Goal: Check status: Check status

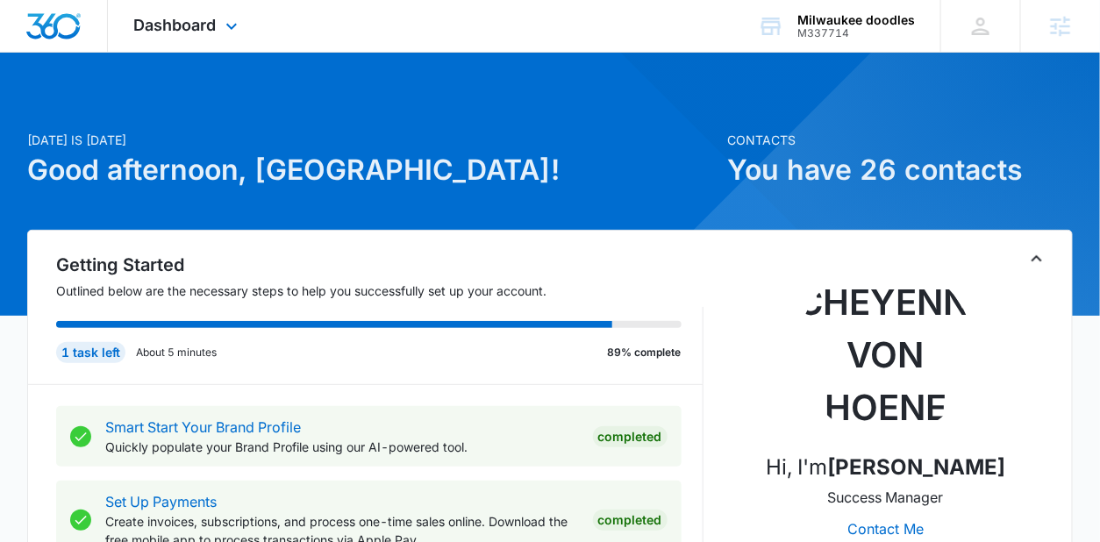
click at [176, 10] on div "Dashboard Apps Reputation Websites Forms CRM Email Social Shop Payments POS Con…" at bounding box center [188, 26] width 161 height 52
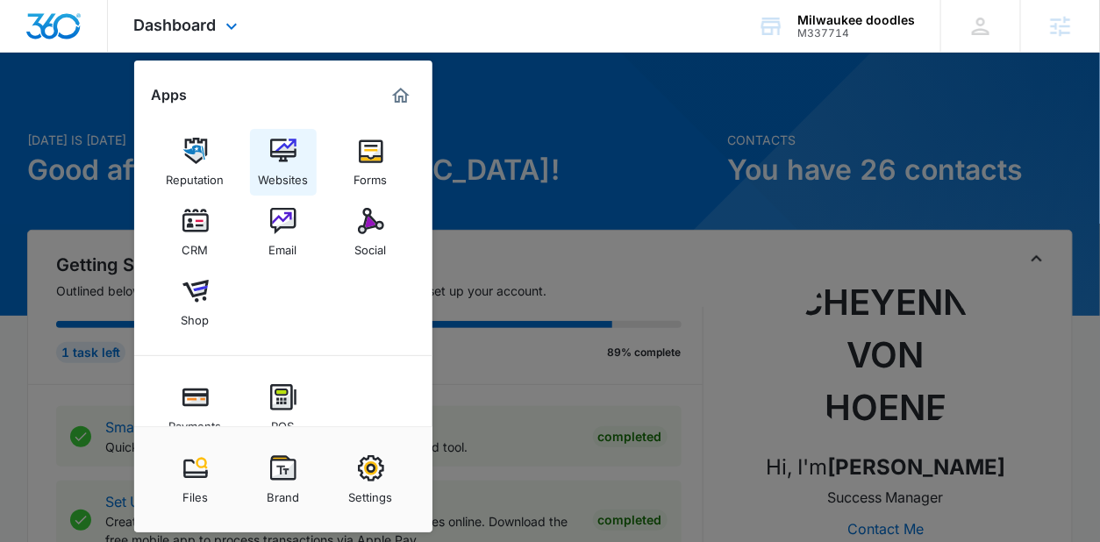
click at [276, 171] on div "Websites" at bounding box center [283, 175] width 50 height 23
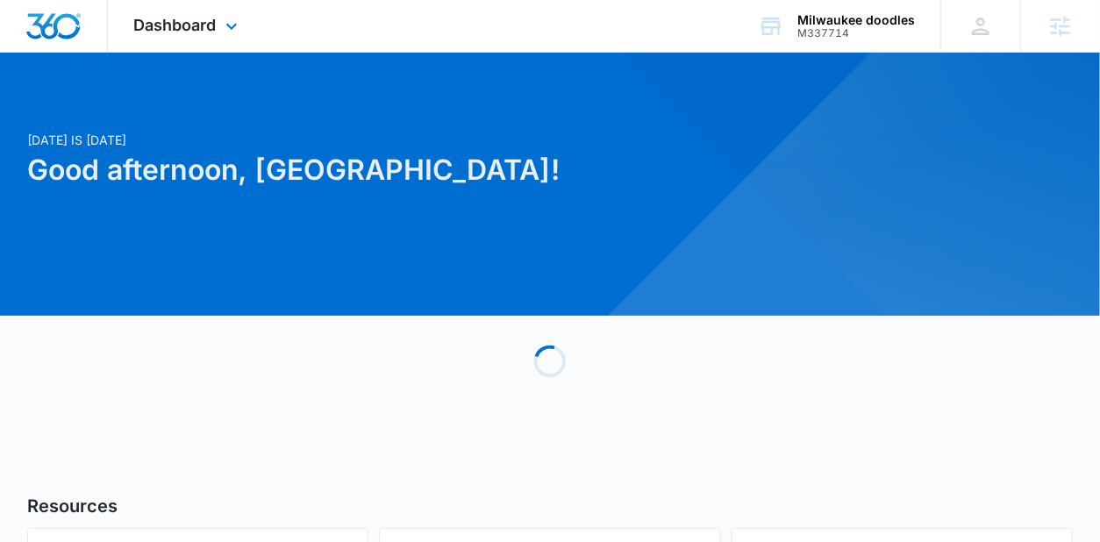
click at [193, 41] on div "Dashboard Apps Reputation Websites Forms CRM Email Social Shop Payments POS Con…" at bounding box center [188, 26] width 161 height 52
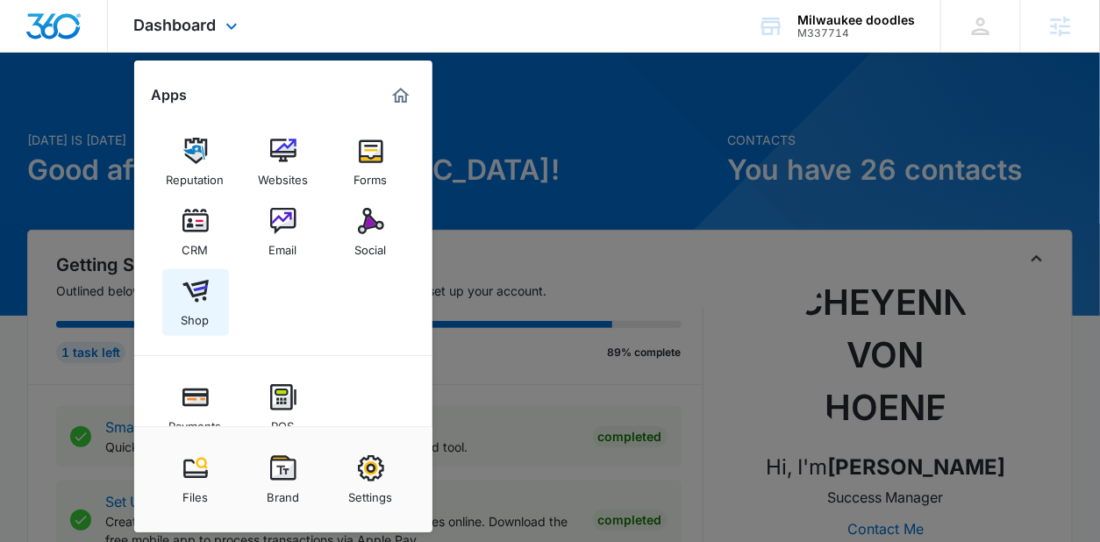
click at [206, 300] on img at bounding box center [195, 291] width 26 height 26
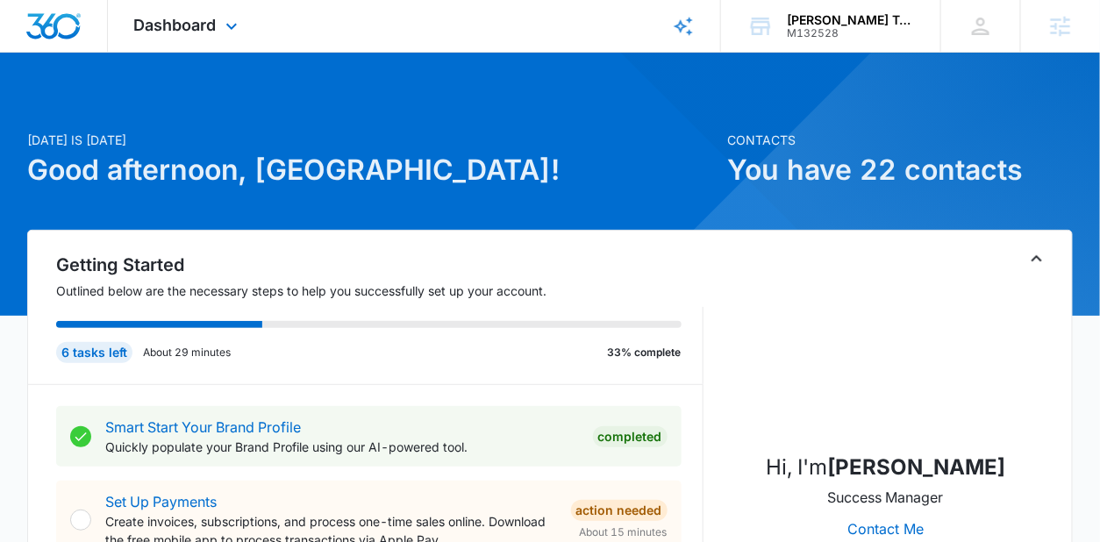
click at [221, 45] on div "Dashboard Apps Reputation Websites Forms CRM Email Social Payments POS Content …" at bounding box center [188, 26] width 161 height 52
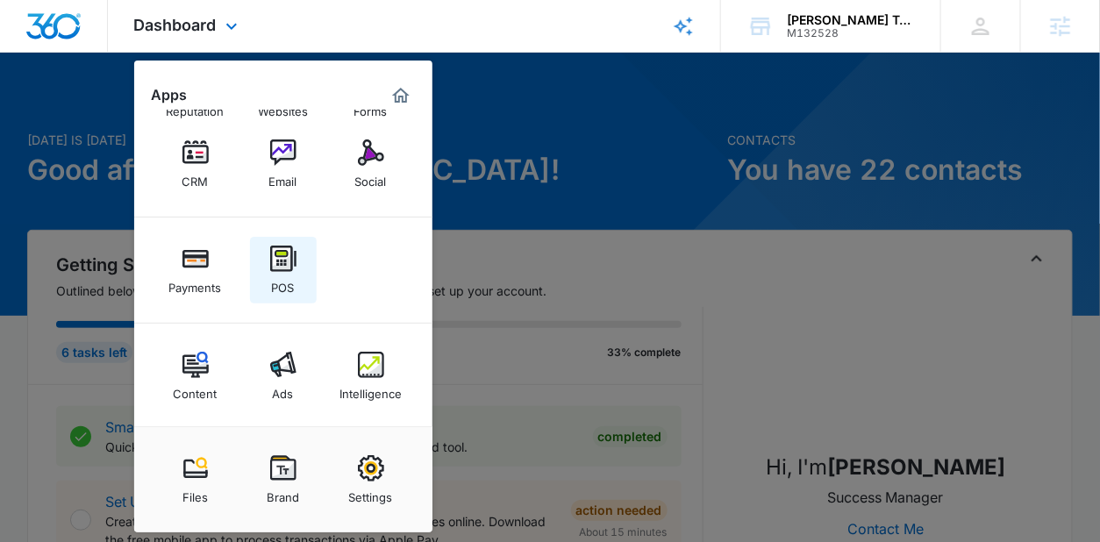
scroll to position [71, 0]
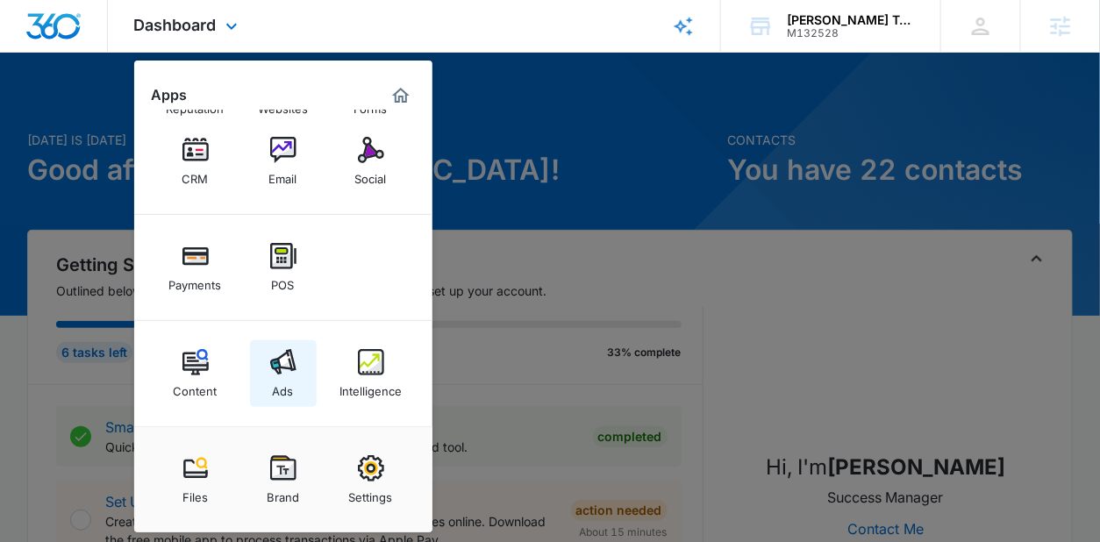
click at [294, 368] on img at bounding box center [283, 362] width 26 height 26
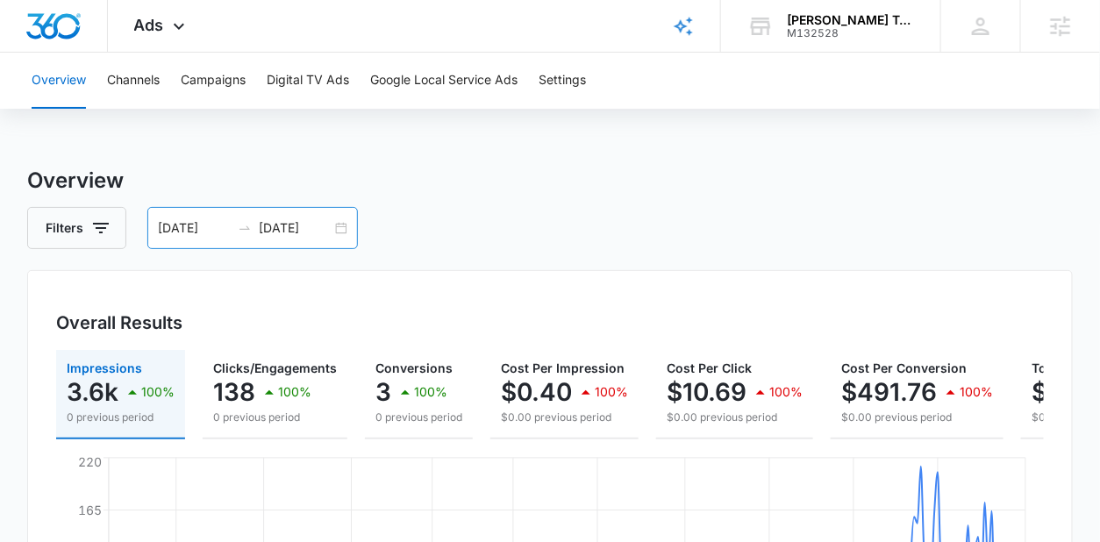
click at [342, 228] on div "01/01/2025 09/30/2025" at bounding box center [252, 228] width 211 height 42
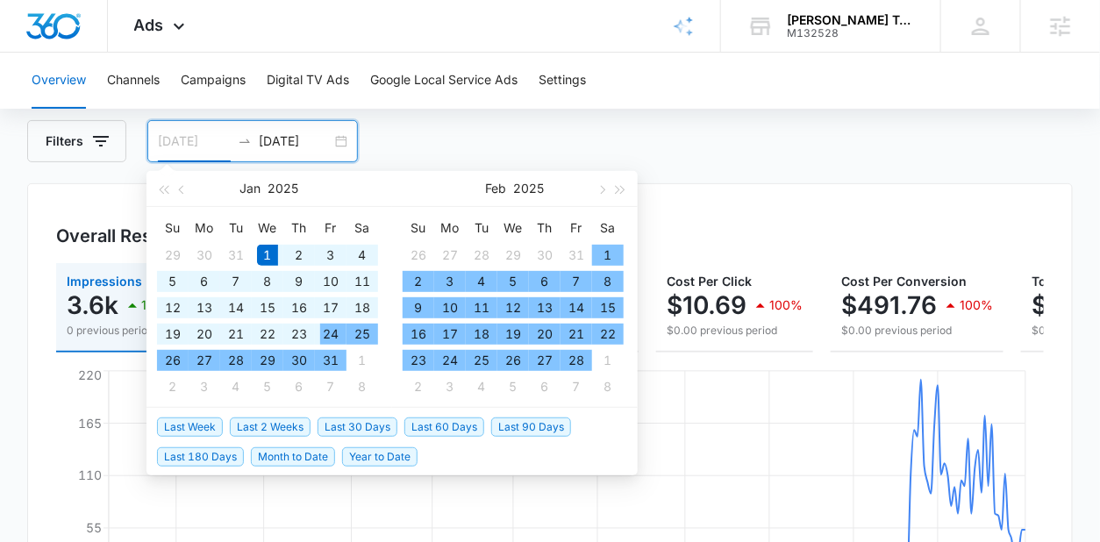
scroll to position [96, 0]
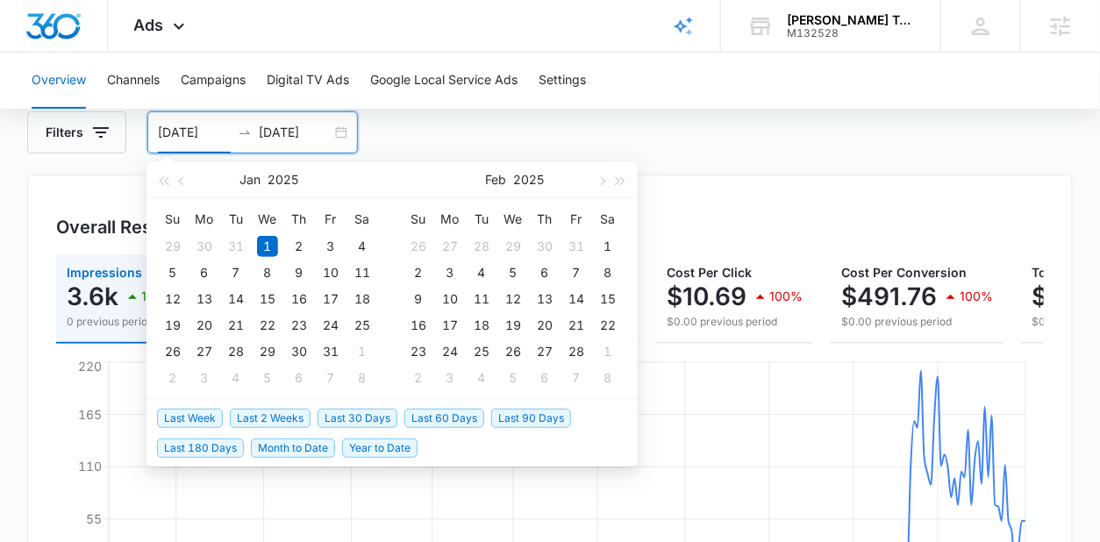
click at [294, 415] on span "Last 2 Weeks" at bounding box center [270, 418] width 81 height 19
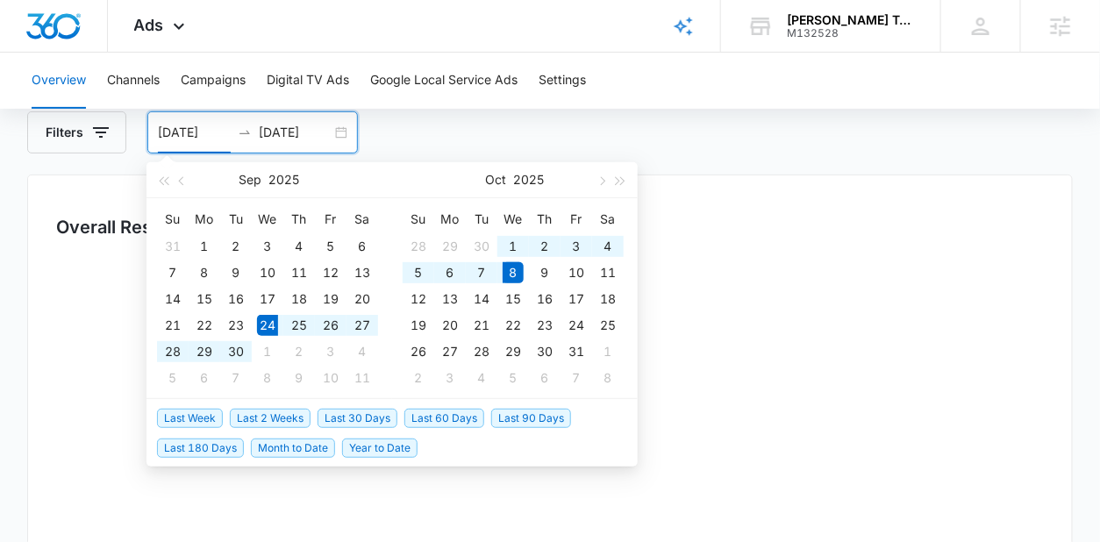
type input "09/24/2025"
type input "10/08/2025"
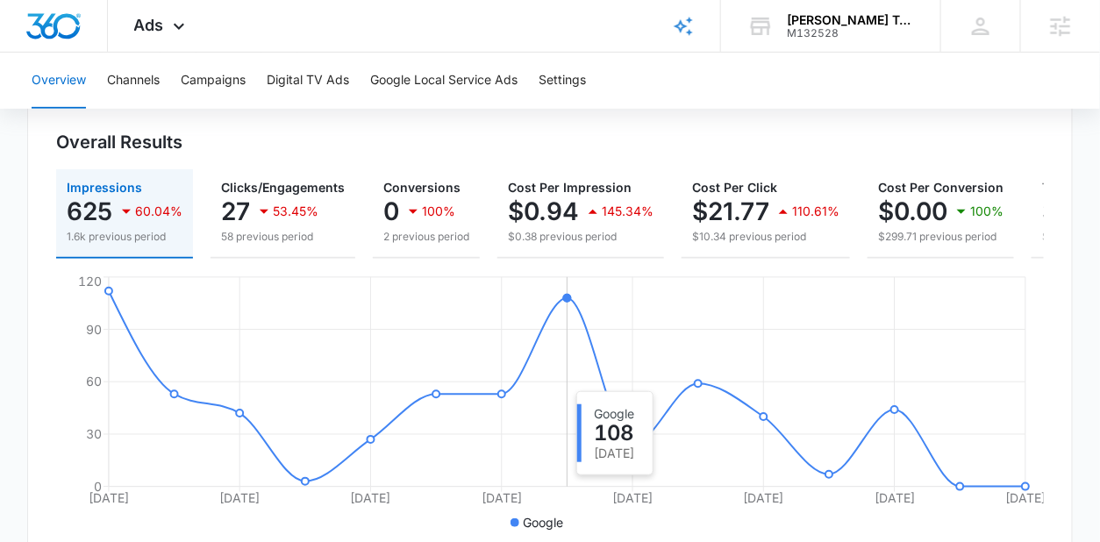
scroll to position [0, 0]
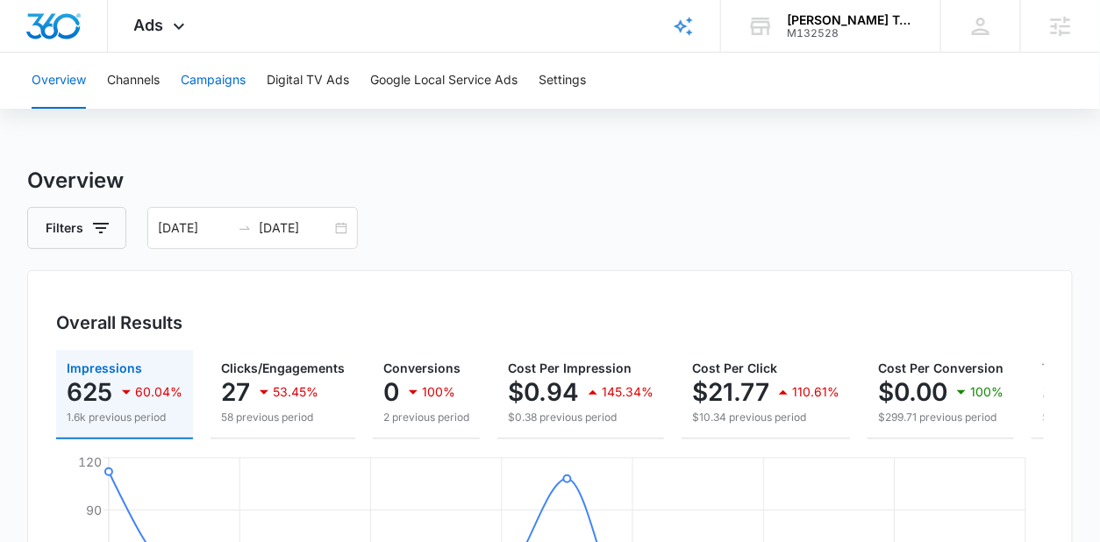
click at [200, 89] on button "Campaigns" at bounding box center [213, 81] width 65 height 56
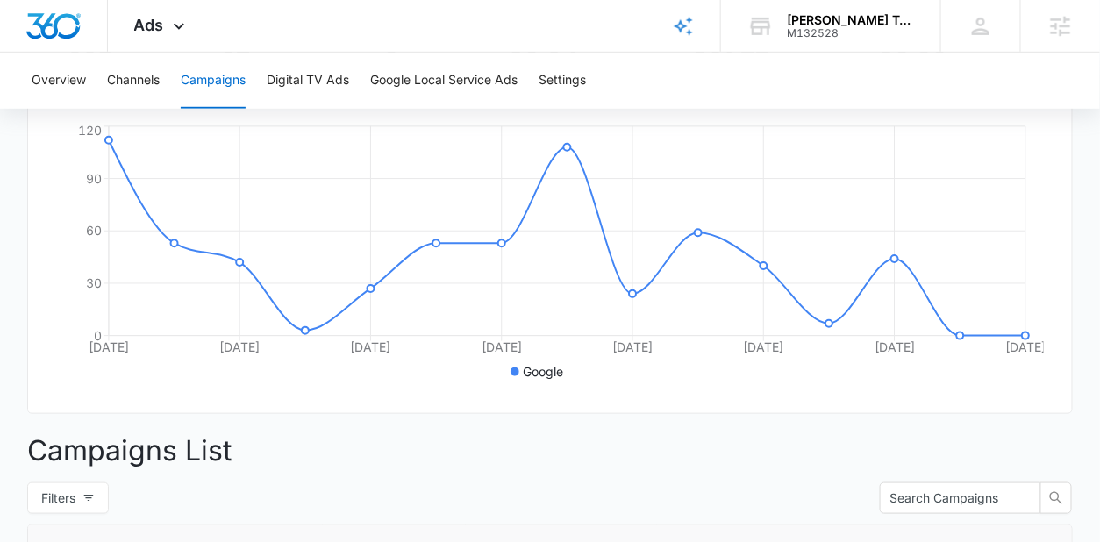
scroll to position [175, 0]
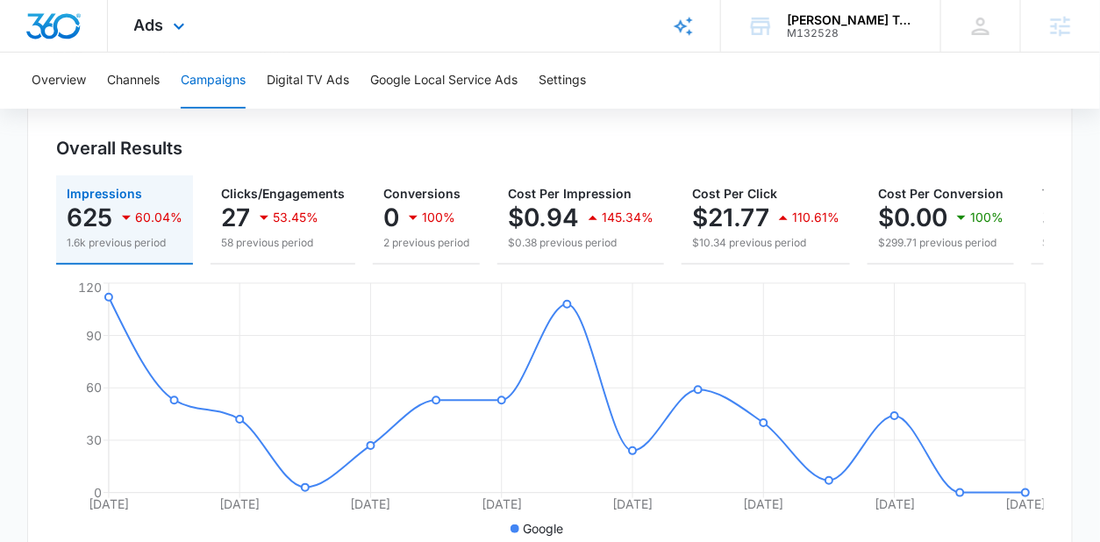
click at [188, 11] on div "Ads Apps Reputation Websites Forms CRM Email Social Payments POS Content Ads In…" at bounding box center [162, 26] width 108 height 52
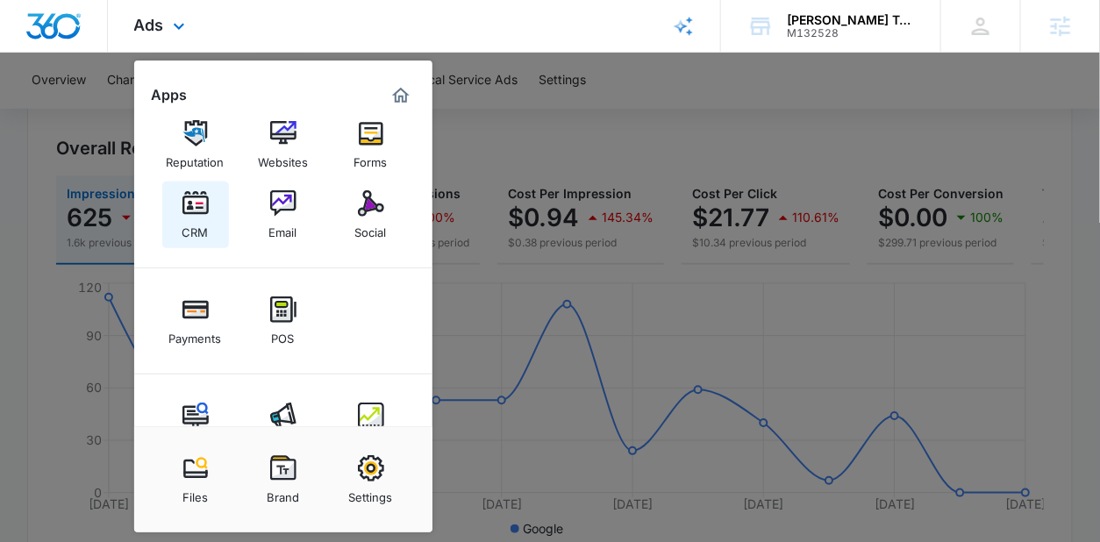
scroll to position [5, 0]
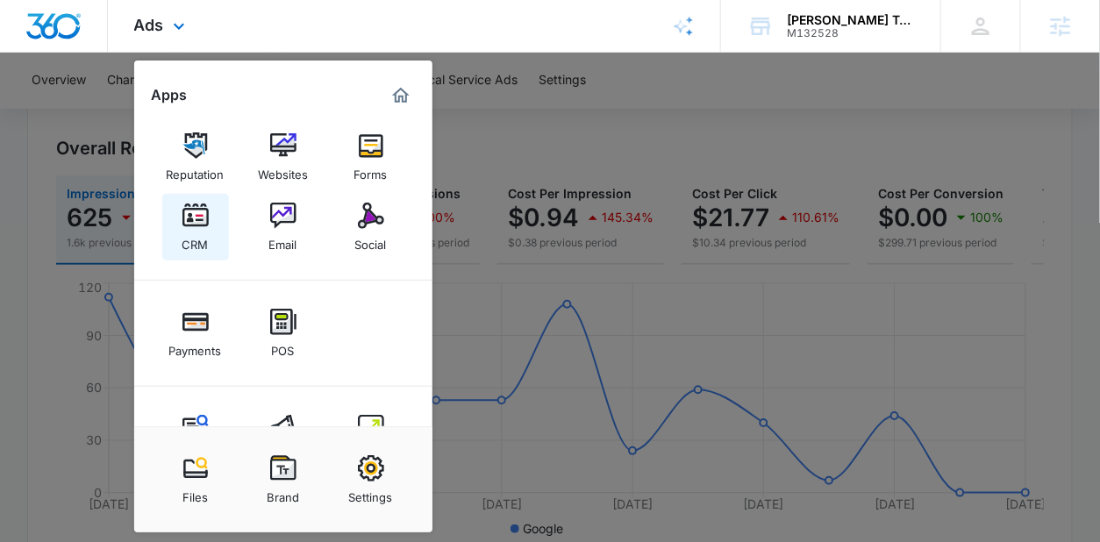
click at [198, 213] on img at bounding box center [195, 216] width 26 height 26
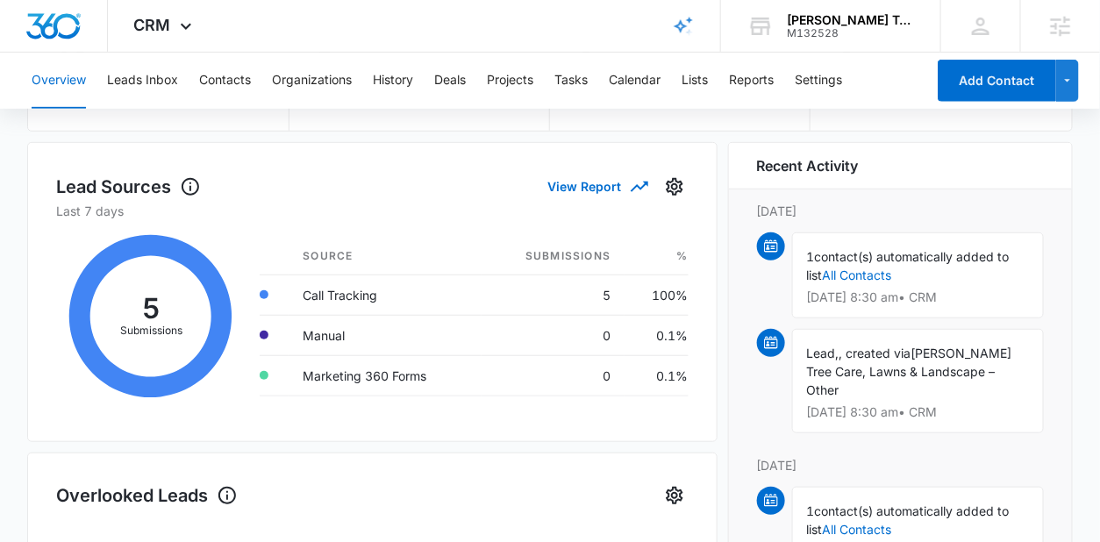
scroll to position [212, 0]
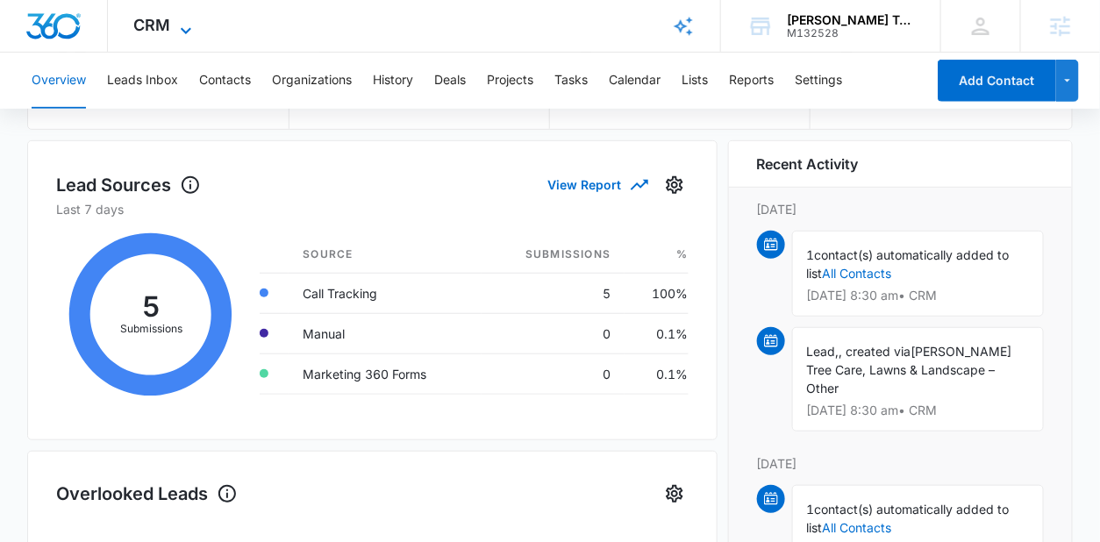
click at [183, 22] on icon at bounding box center [185, 30] width 21 height 21
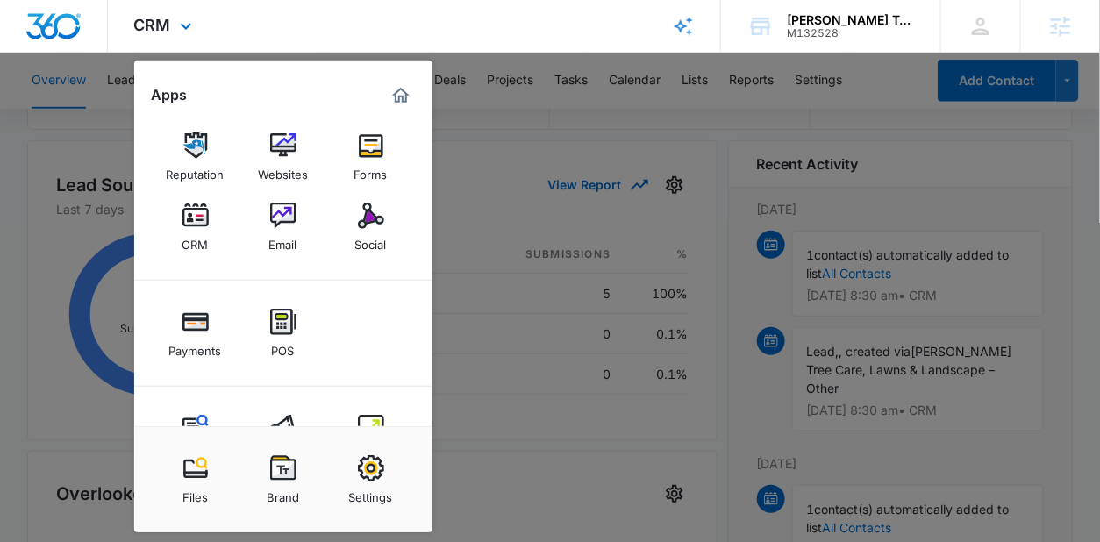
scroll to position [71, 0]
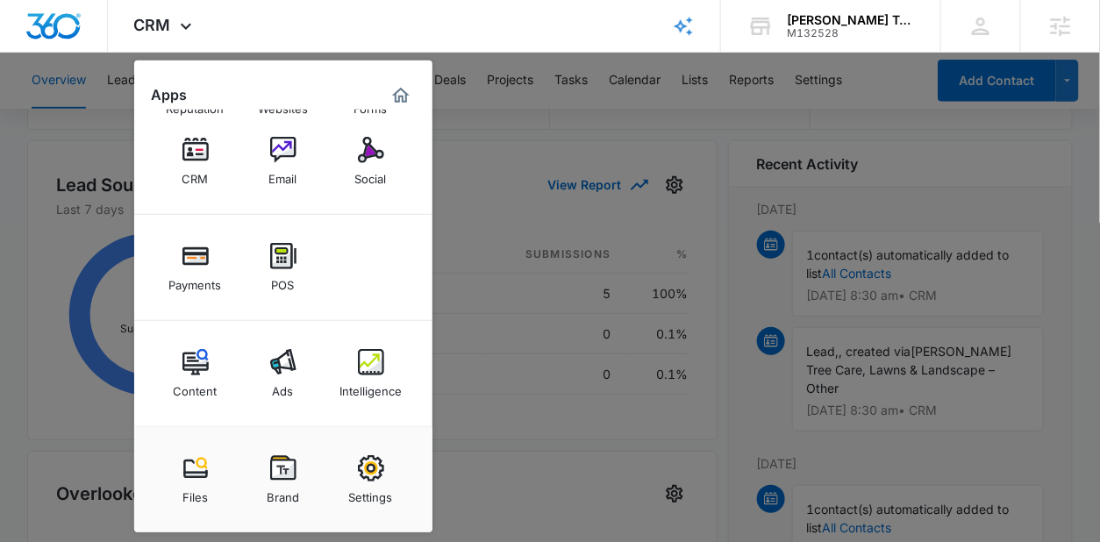
click at [510, 196] on div at bounding box center [550, 271] width 1100 height 542
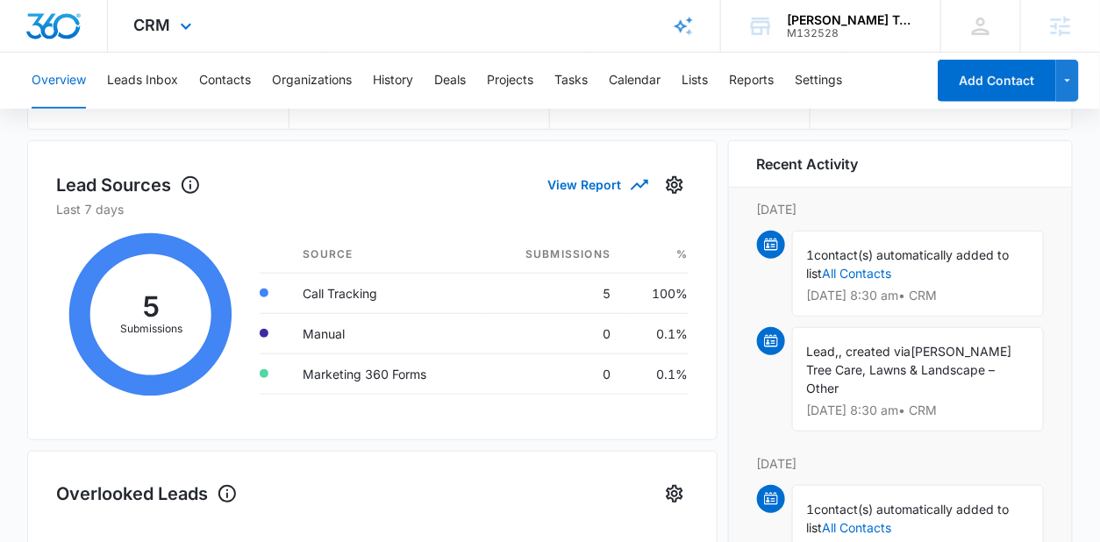
click at [195, 11] on div "CRM Apps Reputation Websites Forms CRM Email Social Payments POS Content Ads In…" at bounding box center [165, 26] width 115 height 52
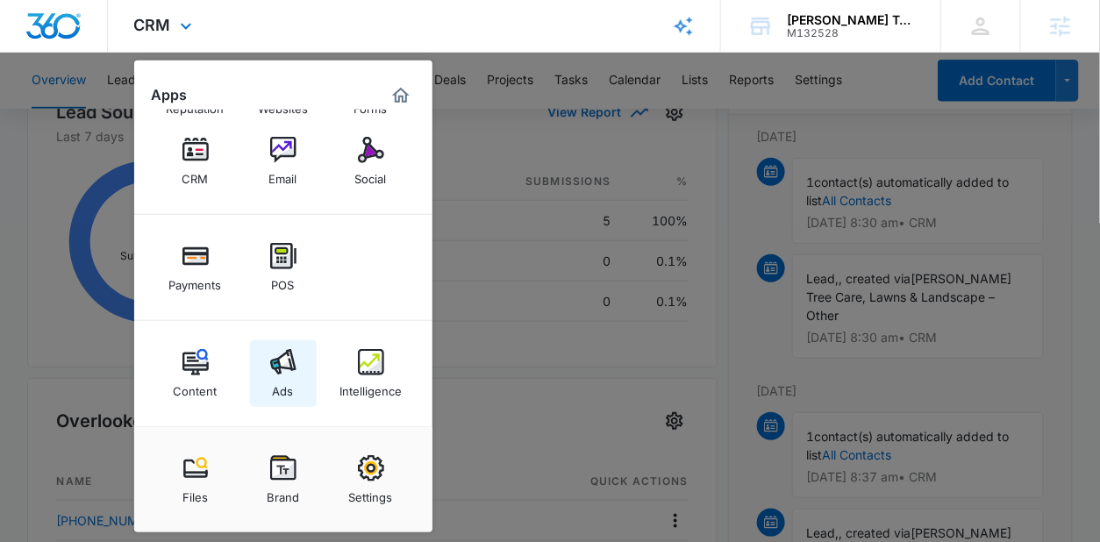
scroll to position [297, 0]
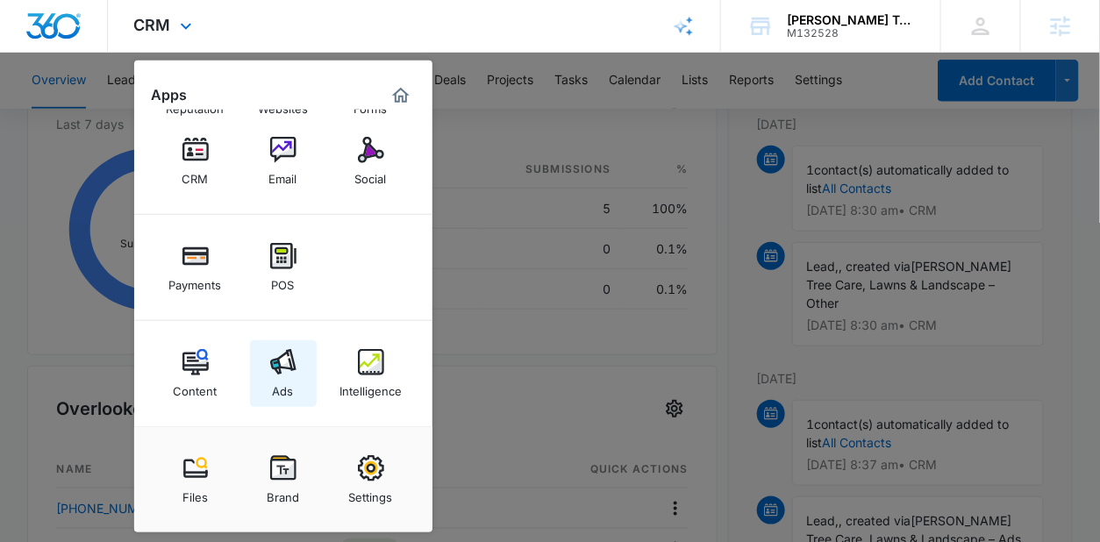
click at [272, 375] on img at bounding box center [283, 362] width 26 height 26
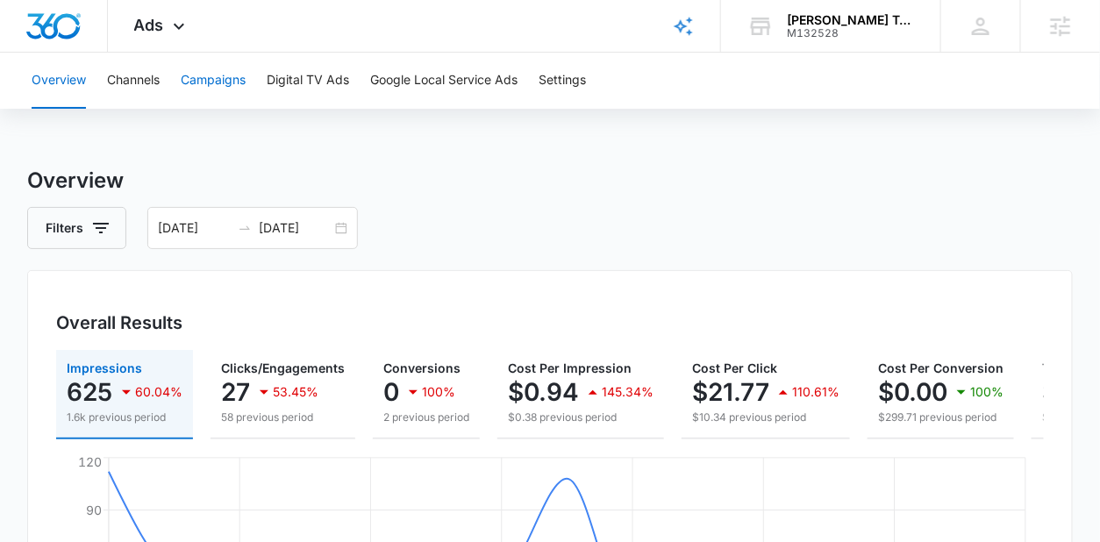
click at [225, 75] on button "Campaigns" at bounding box center [213, 81] width 65 height 56
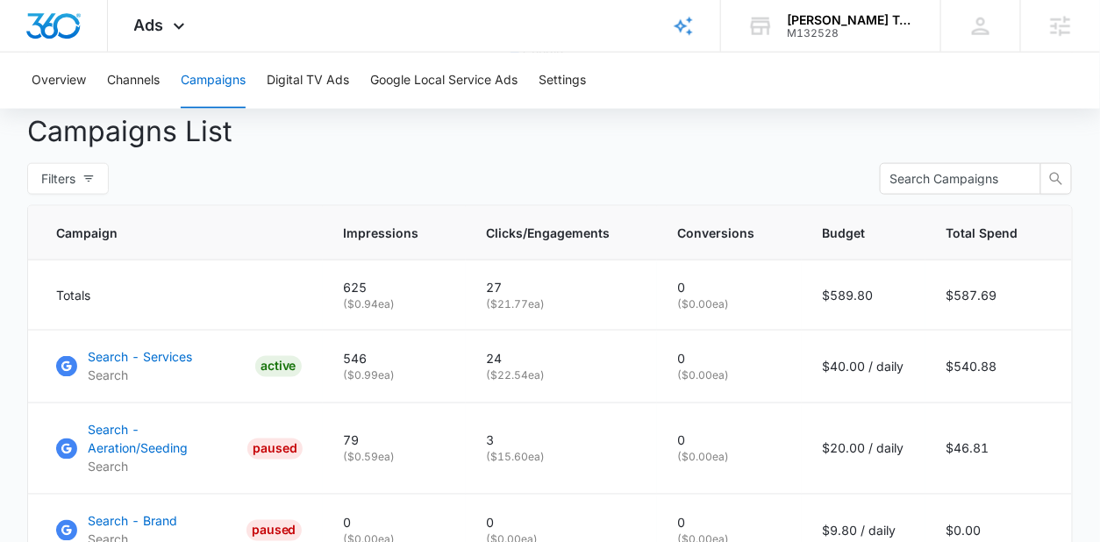
scroll to position [653, 0]
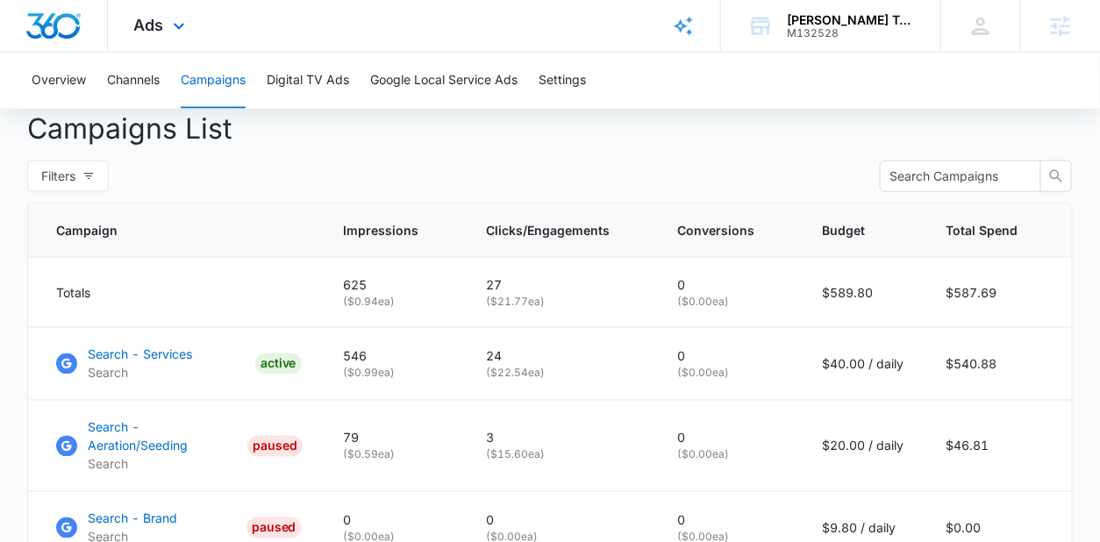
click at [169, 38] on div "Ads Apps Reputation Websites Forms CRM Email Social Payments POS Content Ads In…" at bounding box center [162, 26] width 108 height 52
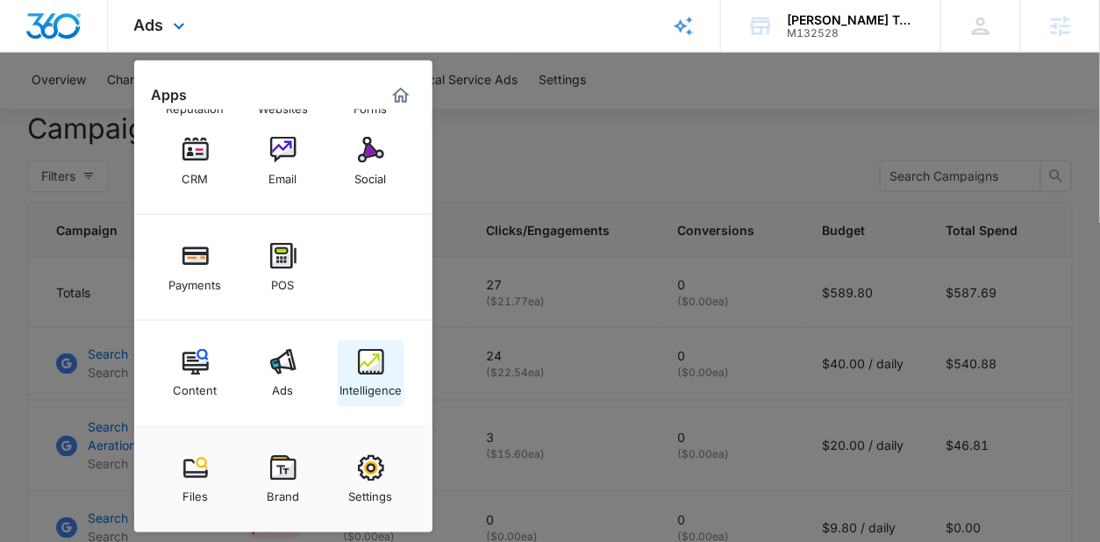
click at [350, 377] on div "Intelligence" at bounding box center [370, 386] width 62 height 23
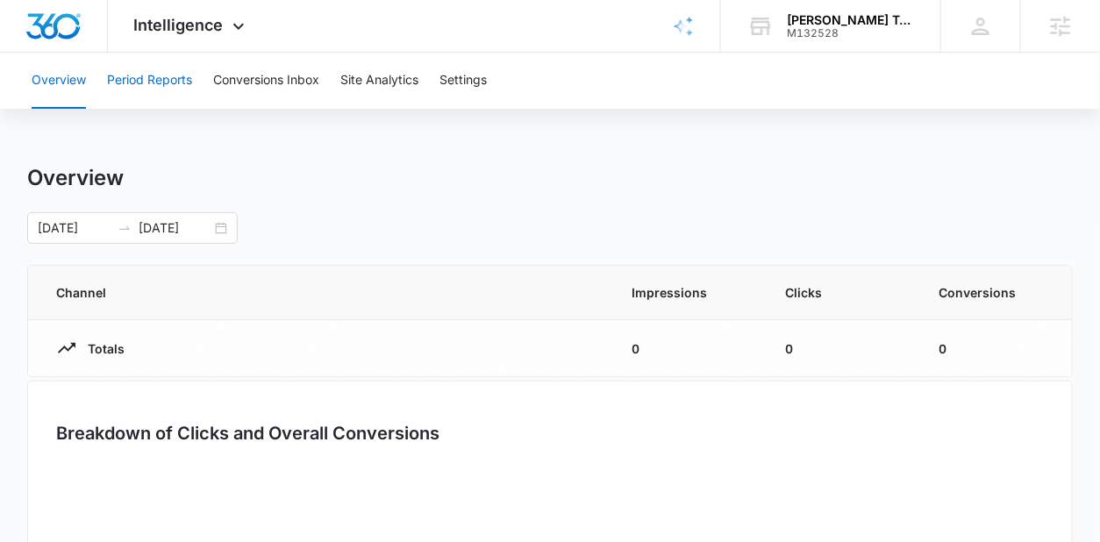
click at [182, 87] on button "Period Reports" at bounding box center [149, 81] width 85 height 56
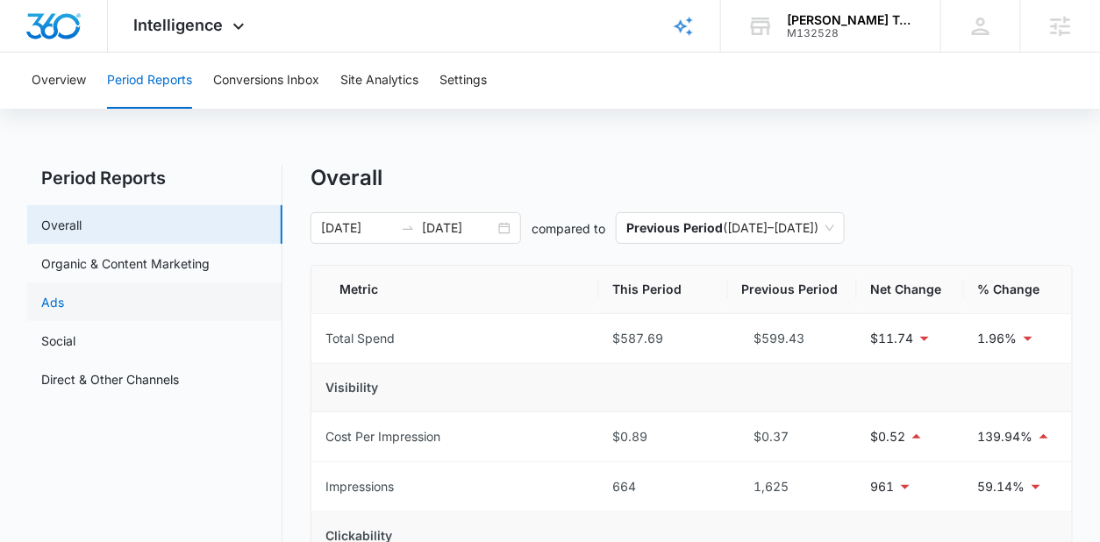
click at [64, 293] on link "Ads" at bounding box center [52, 302] width 23 height 18
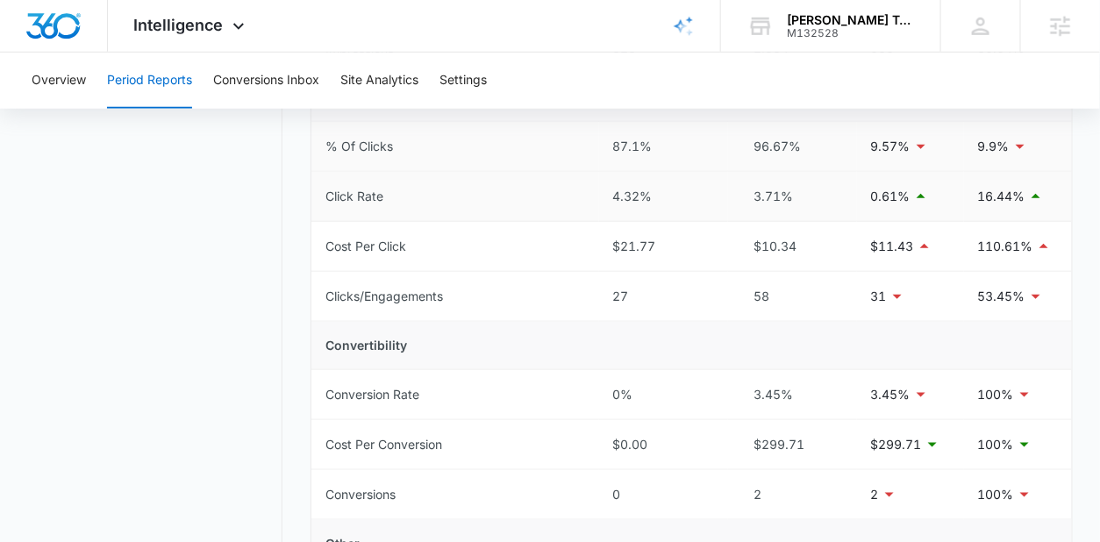
scroll to position [436, 0]
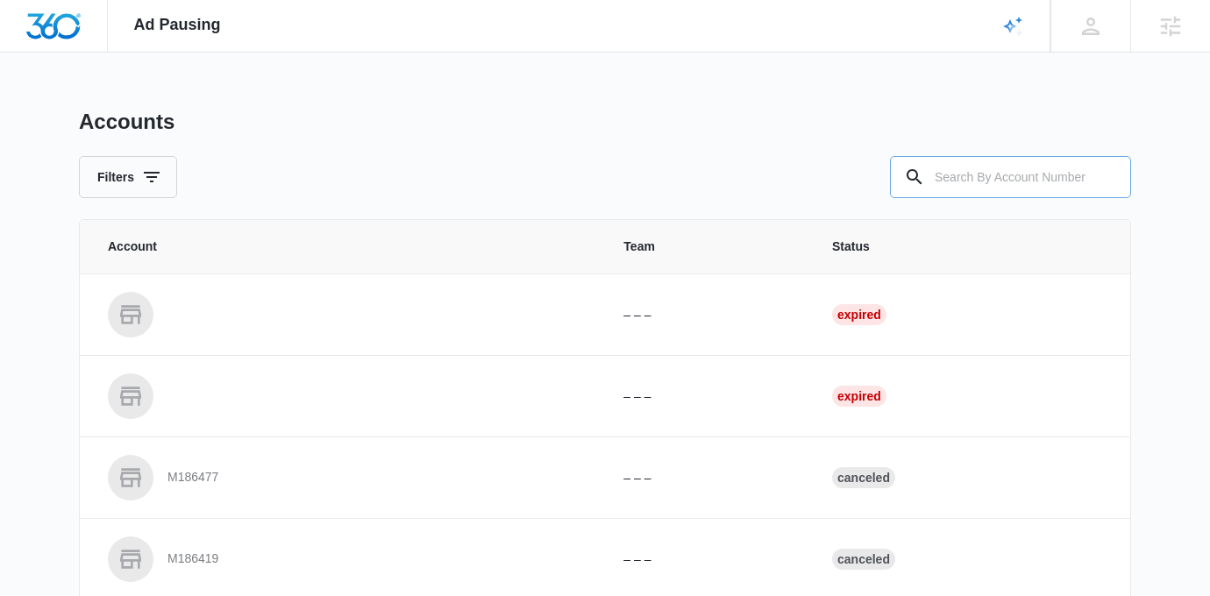
click at [952, 170] on input "text" at bounding box center [1010, 177] width 241 height 42
type input "132528"
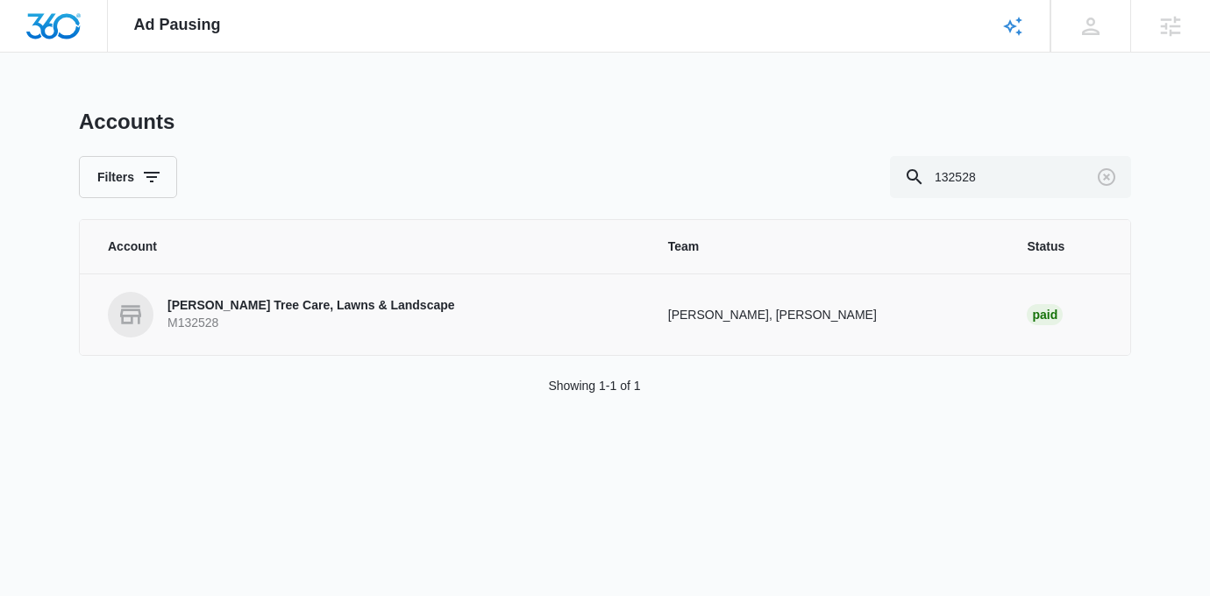
click at [337, 304] on p "[PERSON_NAME] Tree Care, Lawns & Landscape" at bounding box center [312, 306] width 288 height 18
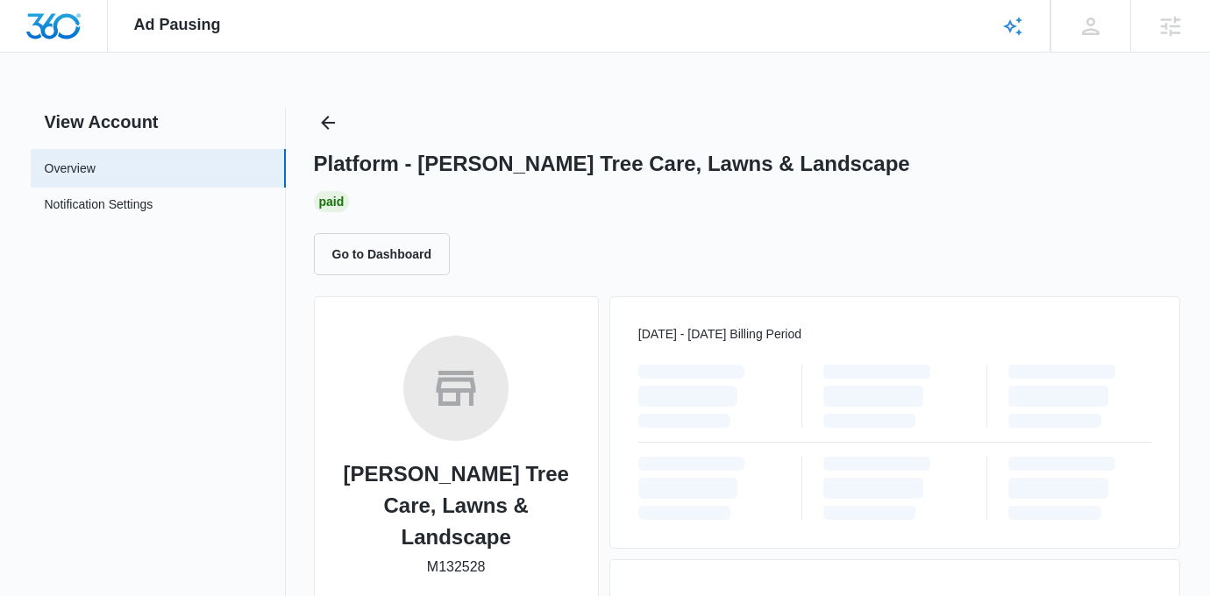
scroll to position [78, 0]
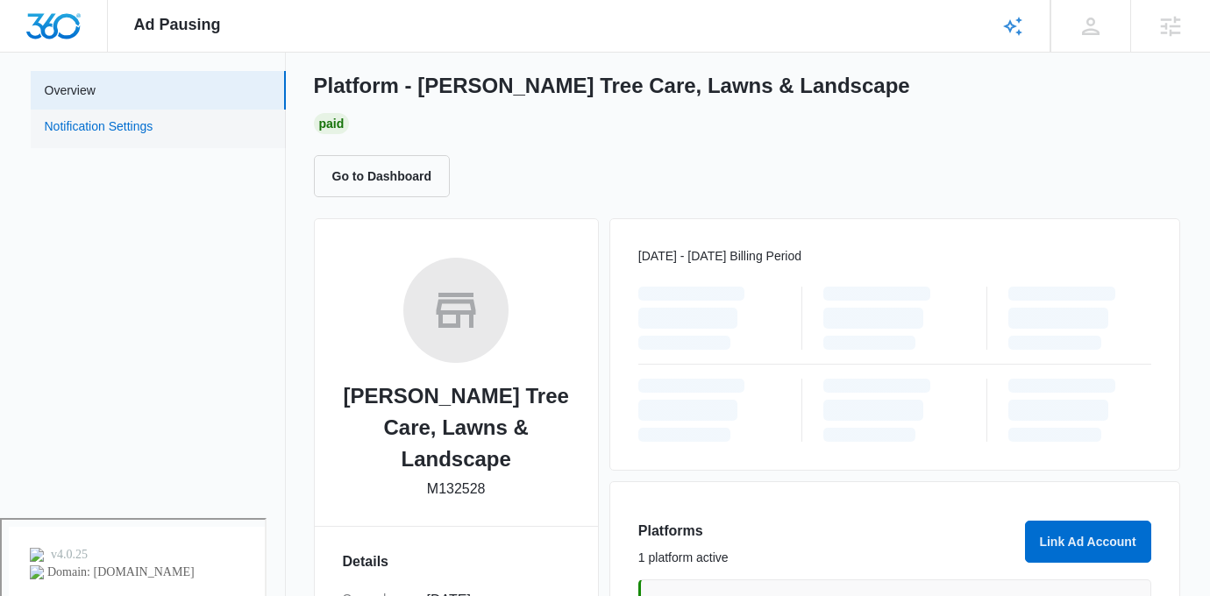
click at [154, 125] on link "Notification Settings" at bounding box center [99, 129] width 109 height 23
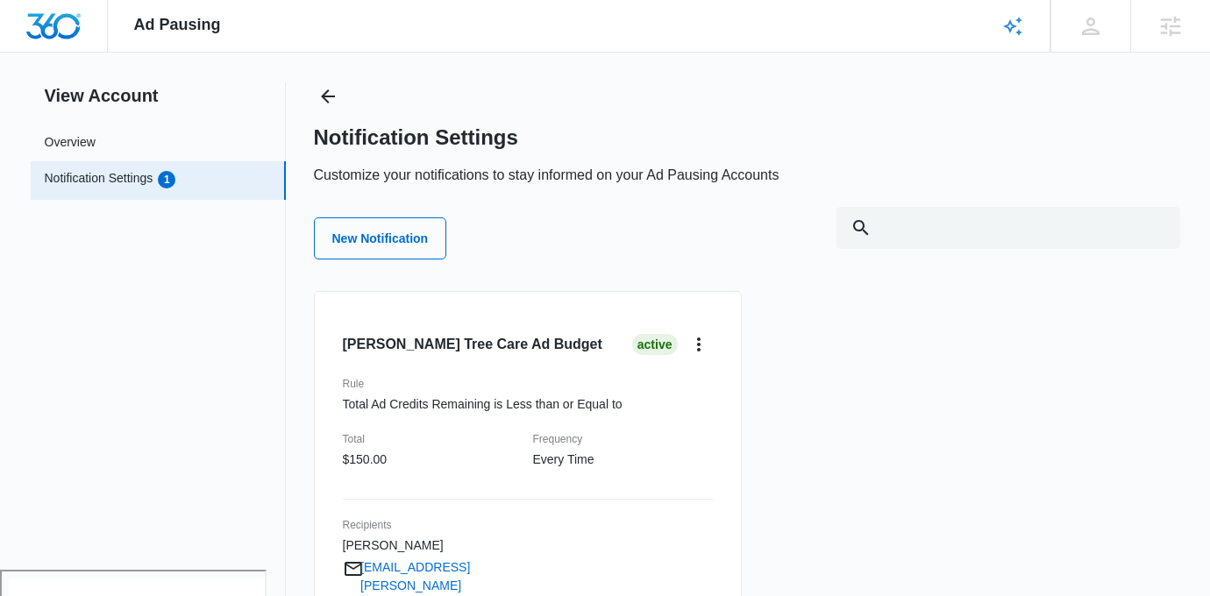
scroll to position [1, 0]
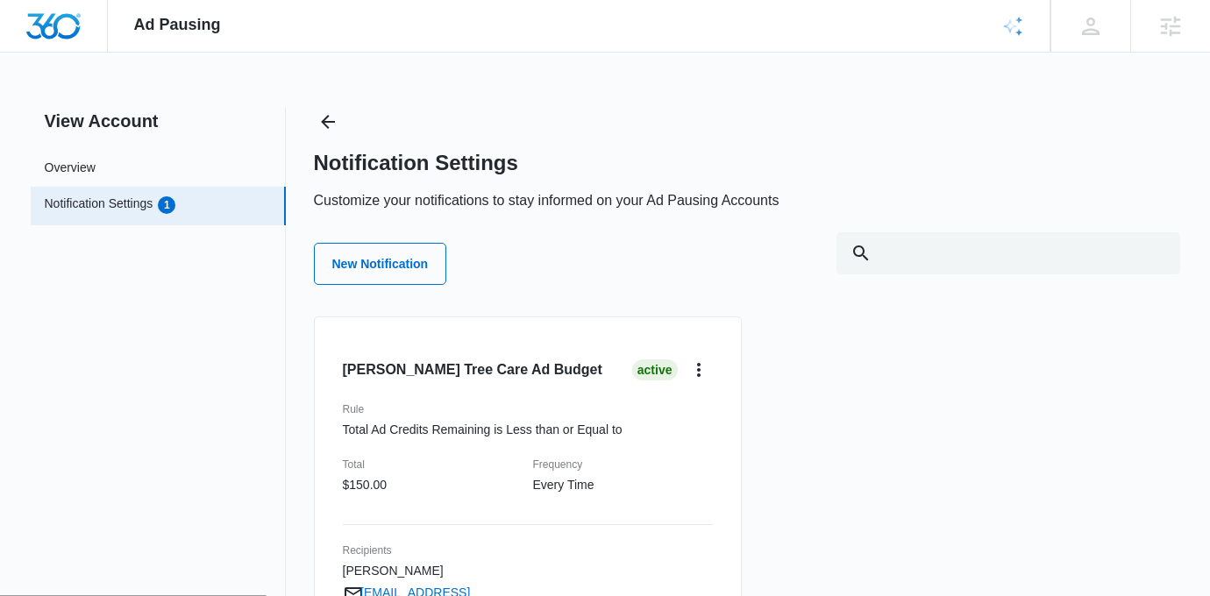
click at [162, 146] on nav "View Account Overview Notification Settings 1" at bounding box center [158, 417] width 255 height 619
click at [96, 168] on link "Overview" at bounding box center [70, 168] width 51 height 18
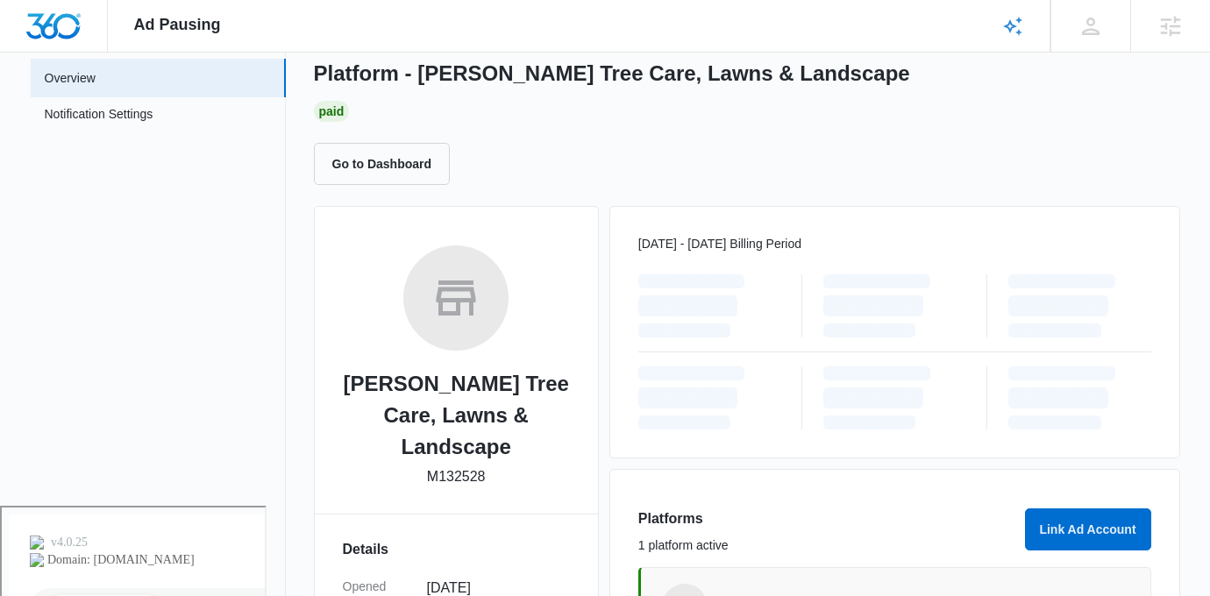
scroll to position [95, 0]
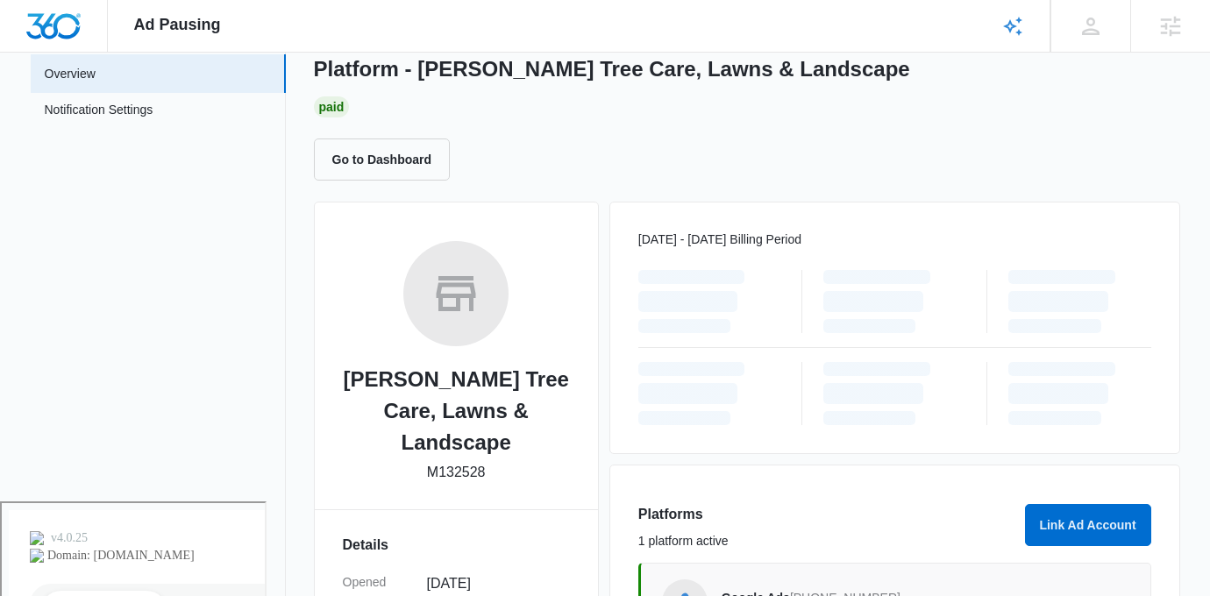
click at [766, 171] on div "Go to Dashboard" at bounding box center [747, 160] width 867 height 42
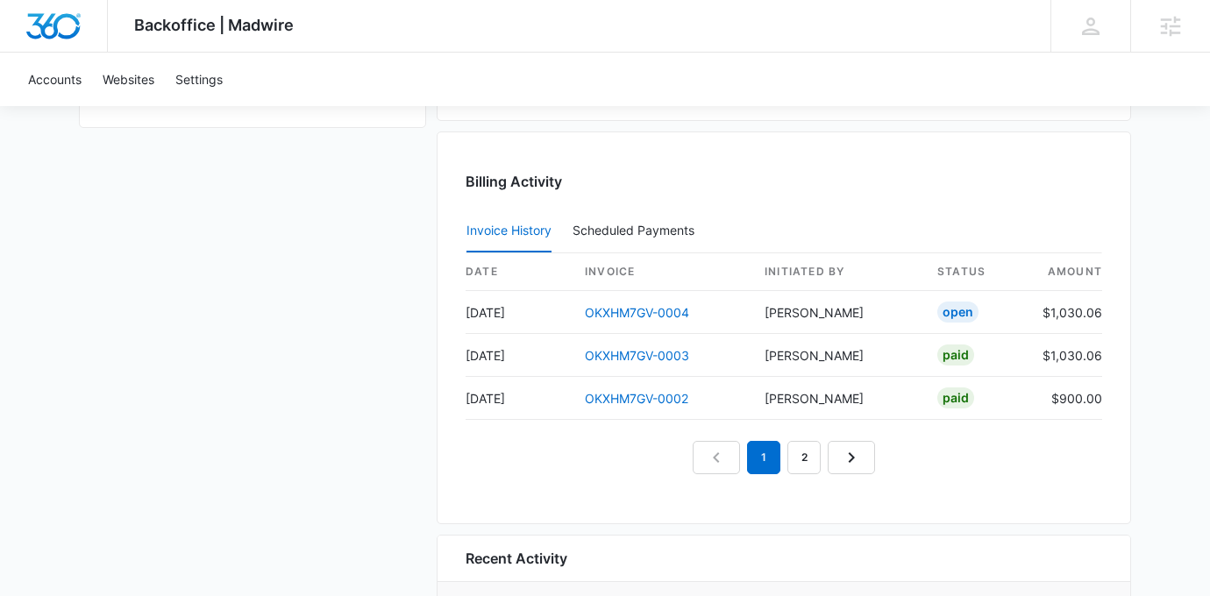
scroll to position [1551, 0]
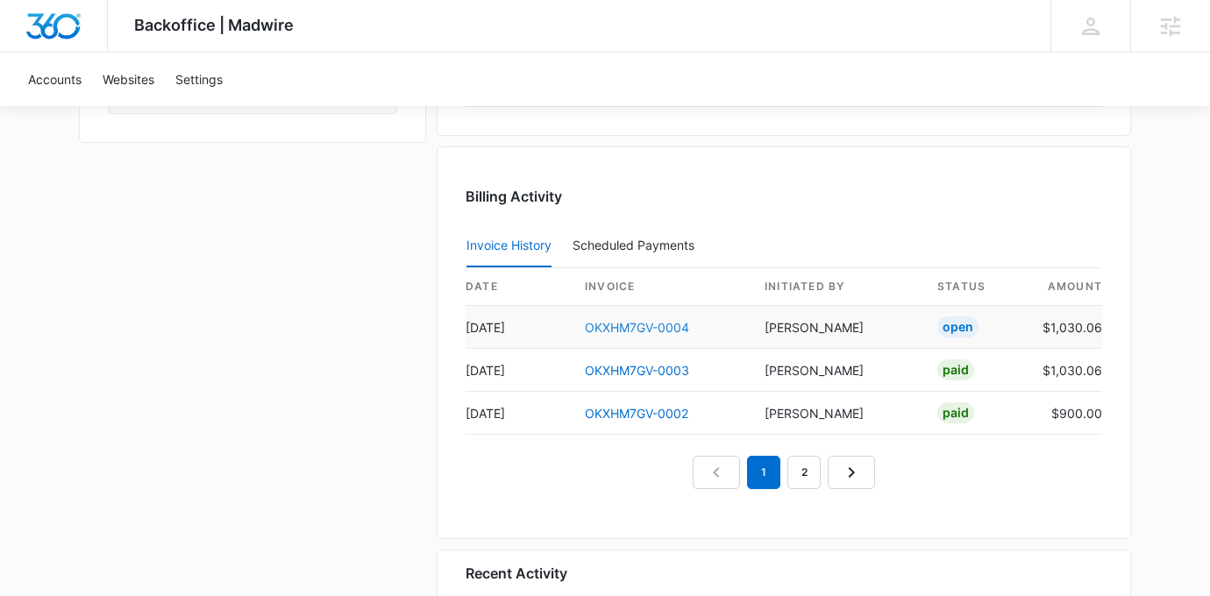
click at [647, 324] on link "OKXHM7GV-0004" at bounding box center [637, 327] width 104 height 15
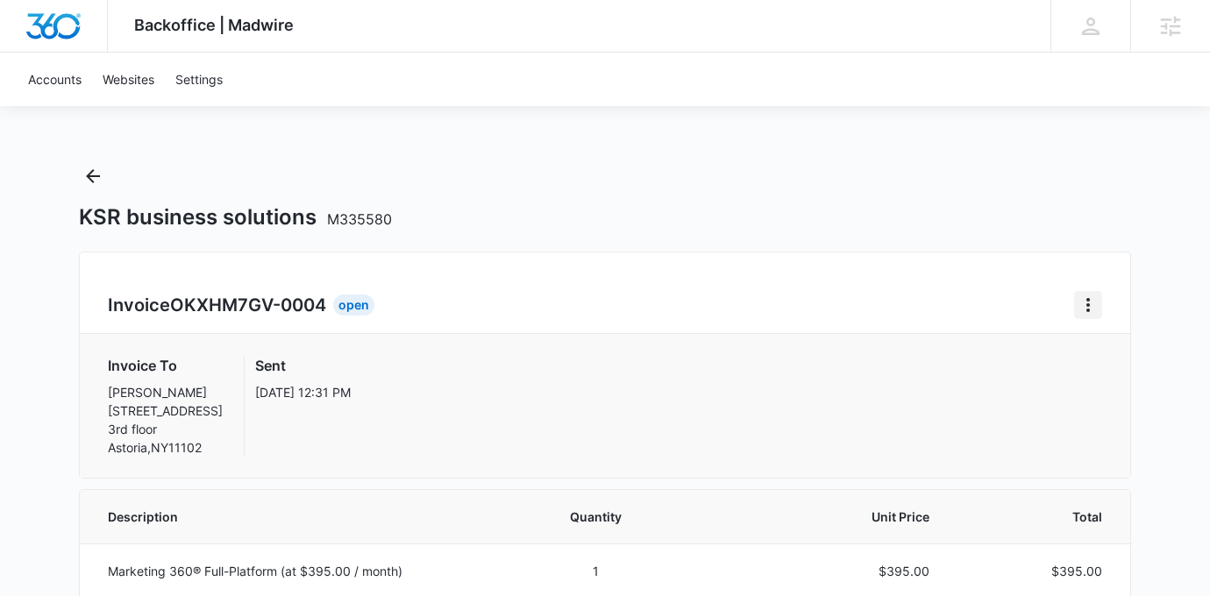
click at [1082, 296] on icon "Home" at bounding box center [1088, 305] width 21 height 21
click at [961, 278] on div "Invoice OKXHM7GV-0004 Open Download Invoice Invoice To [PERSON_NAME] [STREET_AD…" at bounding box center [605, 365] width 1053 height 227
